Goal: Task Accomplishment & Management: Manage account settings

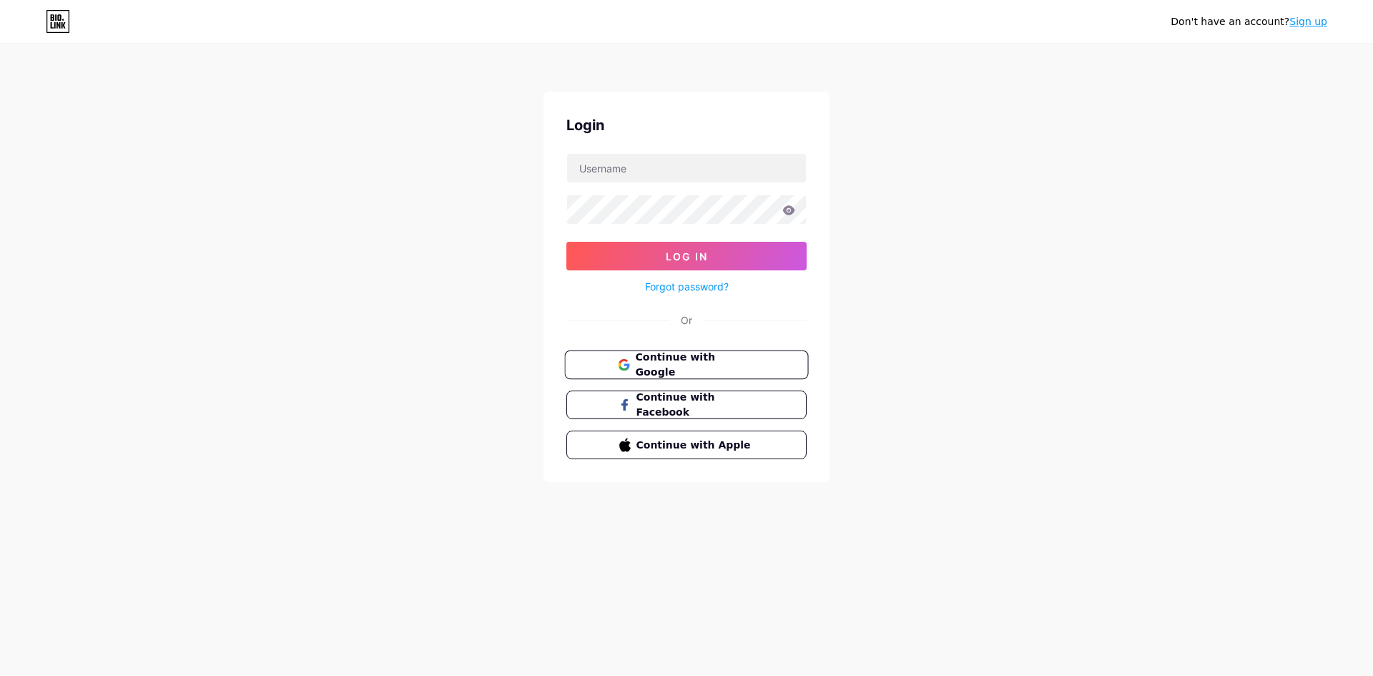
click at [653, 368] on span "Continue with Google" at bounding box center [694, 365] width 119 height 31
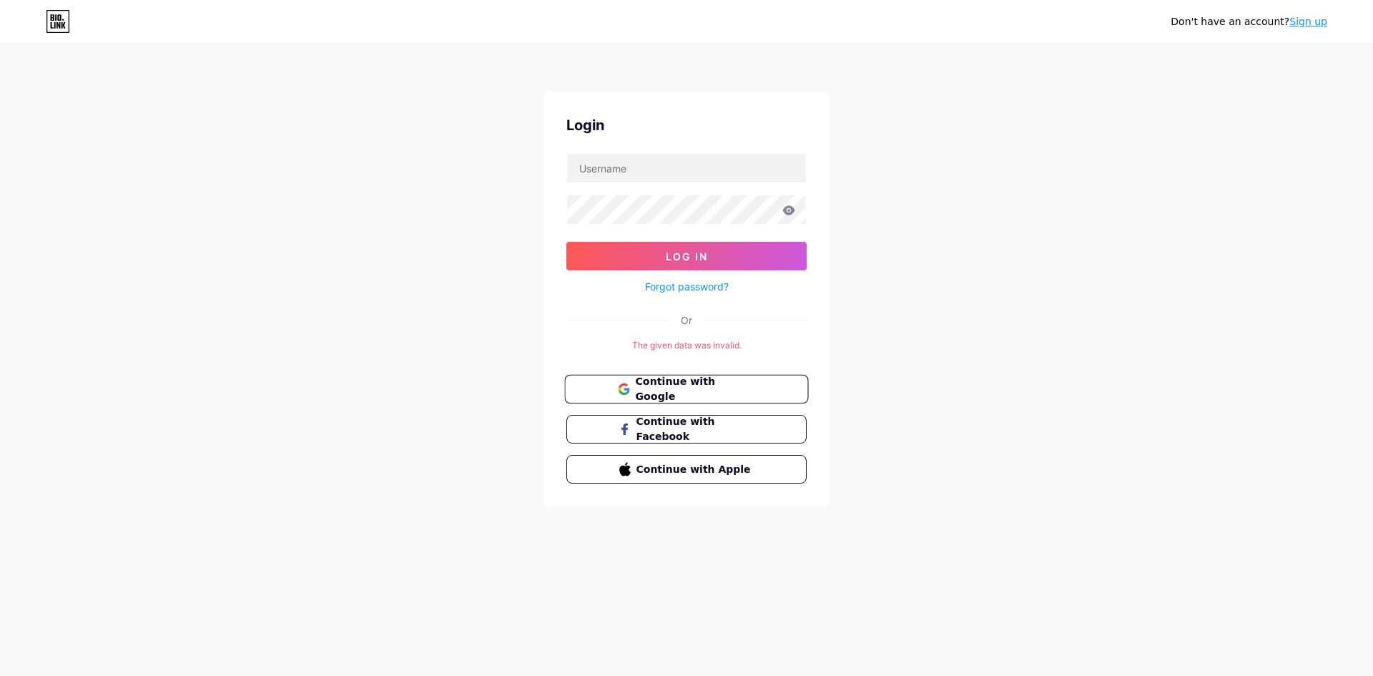
click at [674, 380] on button "Continue with Google" at bounding box center [686, 389] width 244 height 29
